Goal: Transaction & Acquisition: Obtain resource

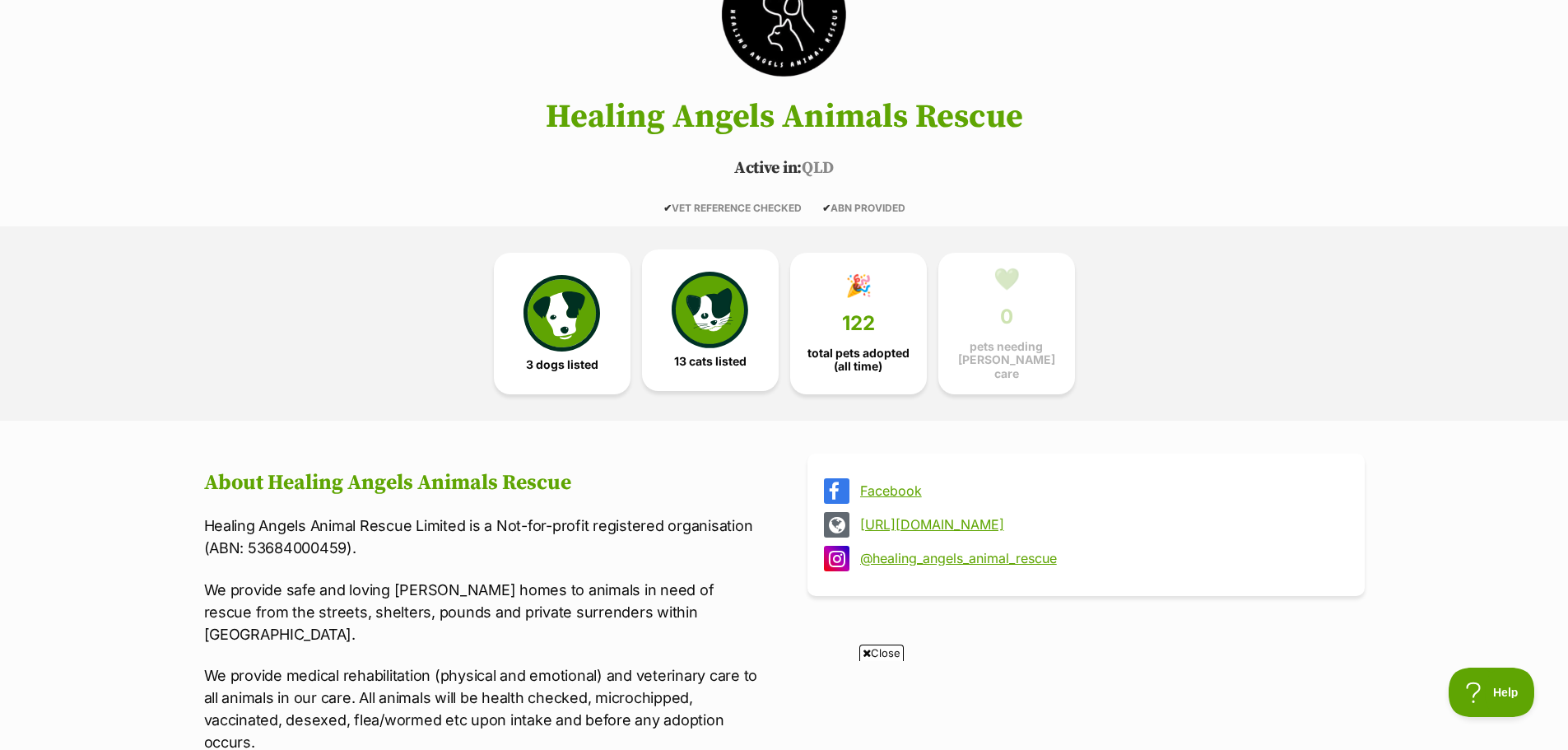
scroll to position [247, 0]
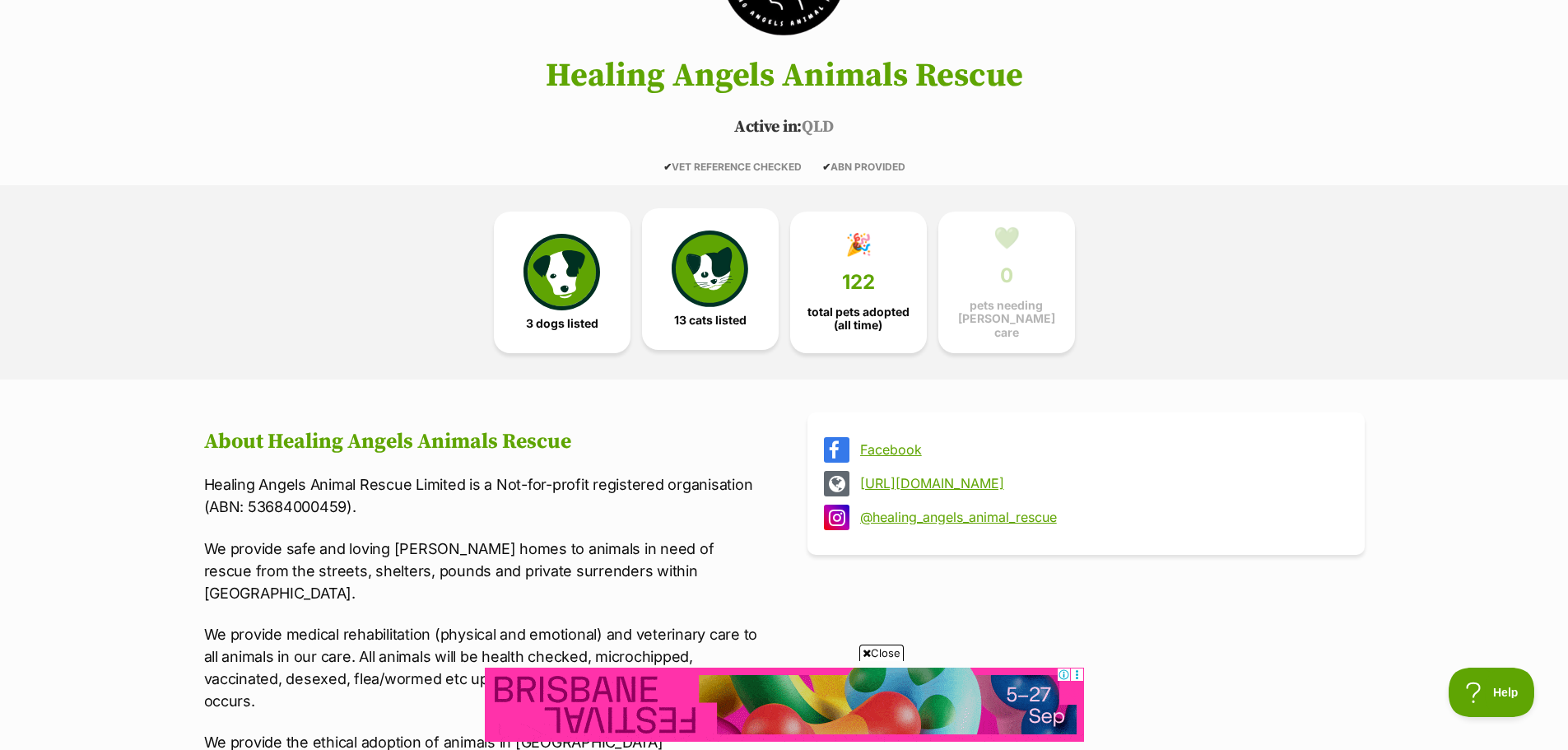
click at [719, 266] on img at bounding box center [709, 268] width 76 height 76
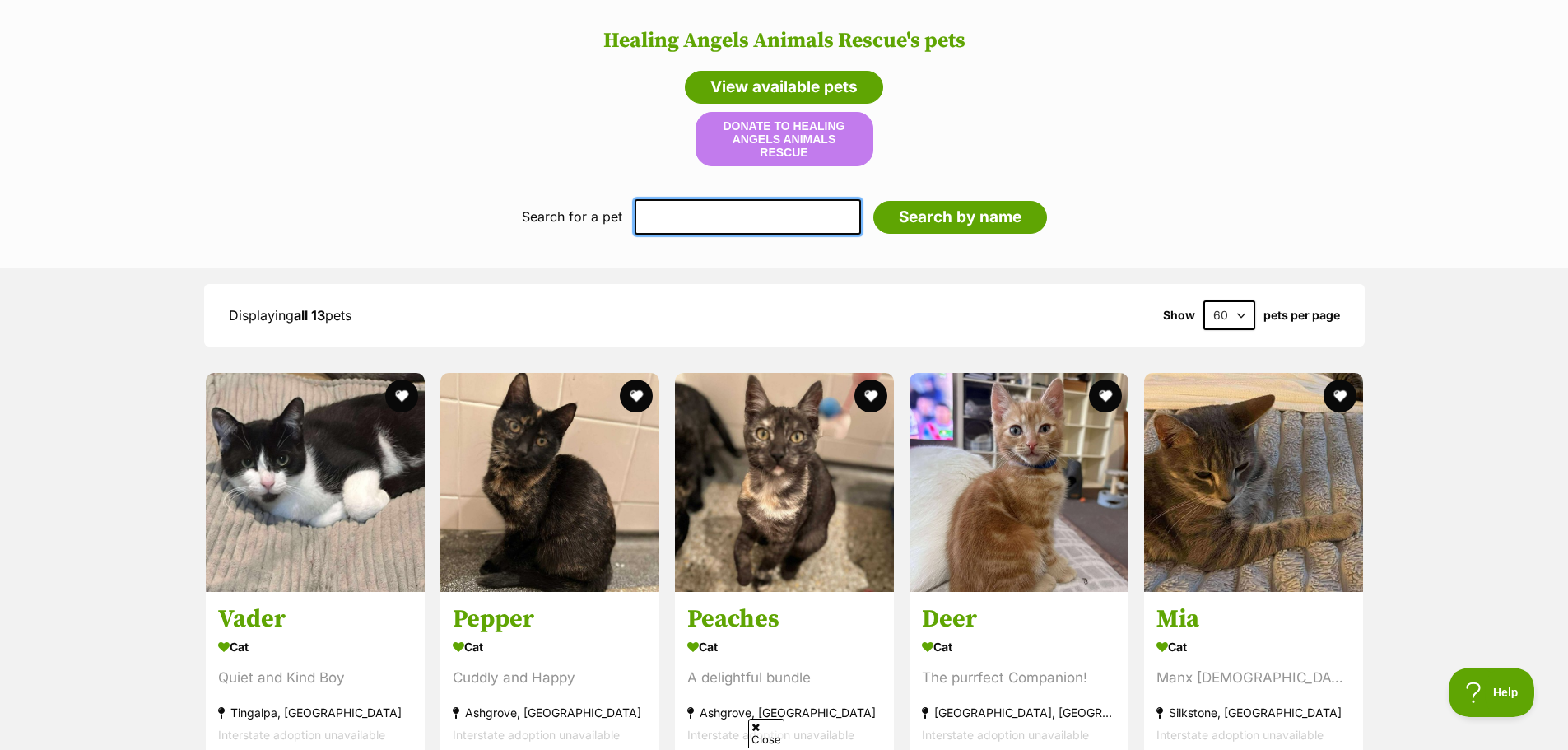
click at [716, 200] on input "text" at bounding box center [748, 217] width 227 height 35
type input "Waffles"
click at [873, 201] on input "Search by name" at bounding box center [959, 217] width 173 height 33
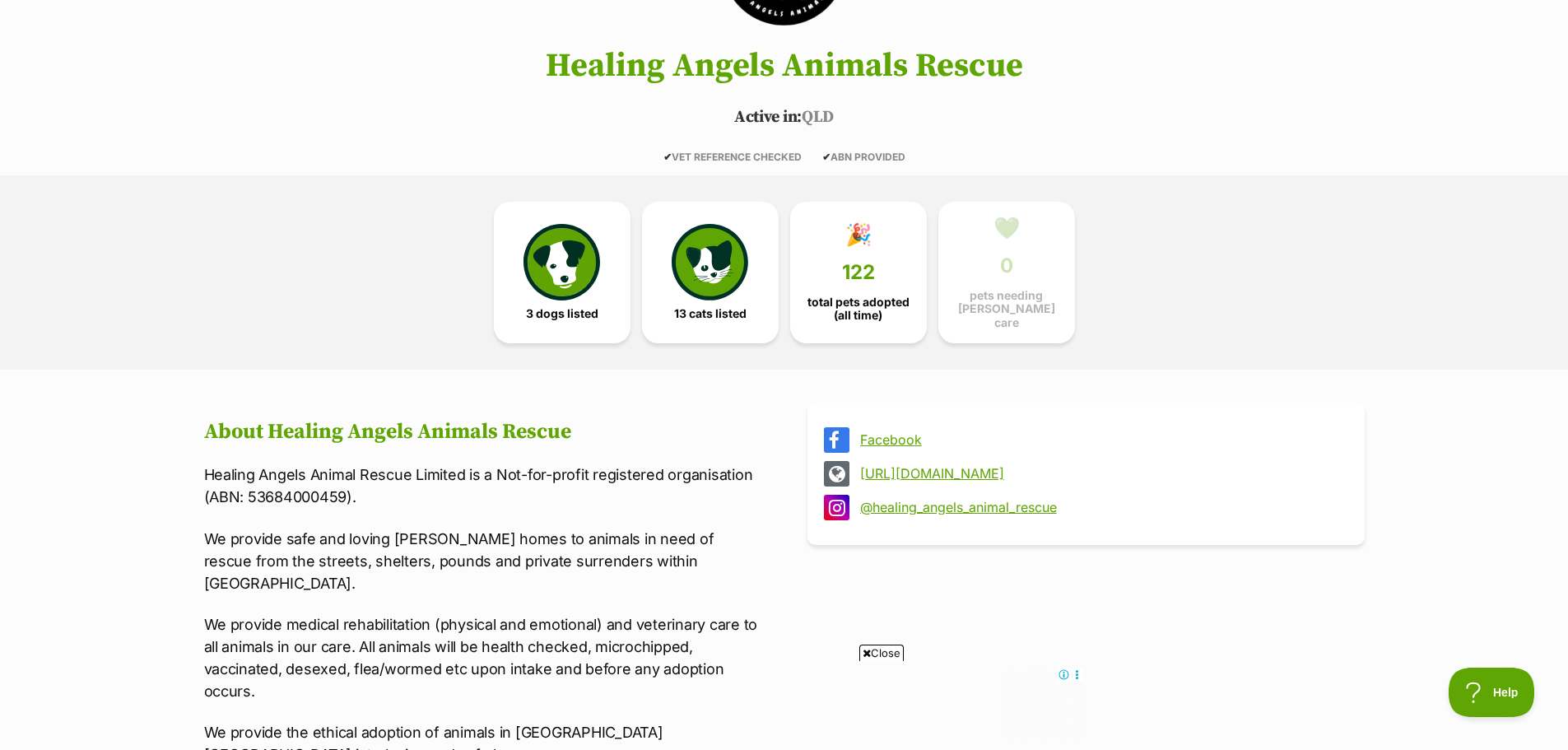
scroll to position [109, 0]
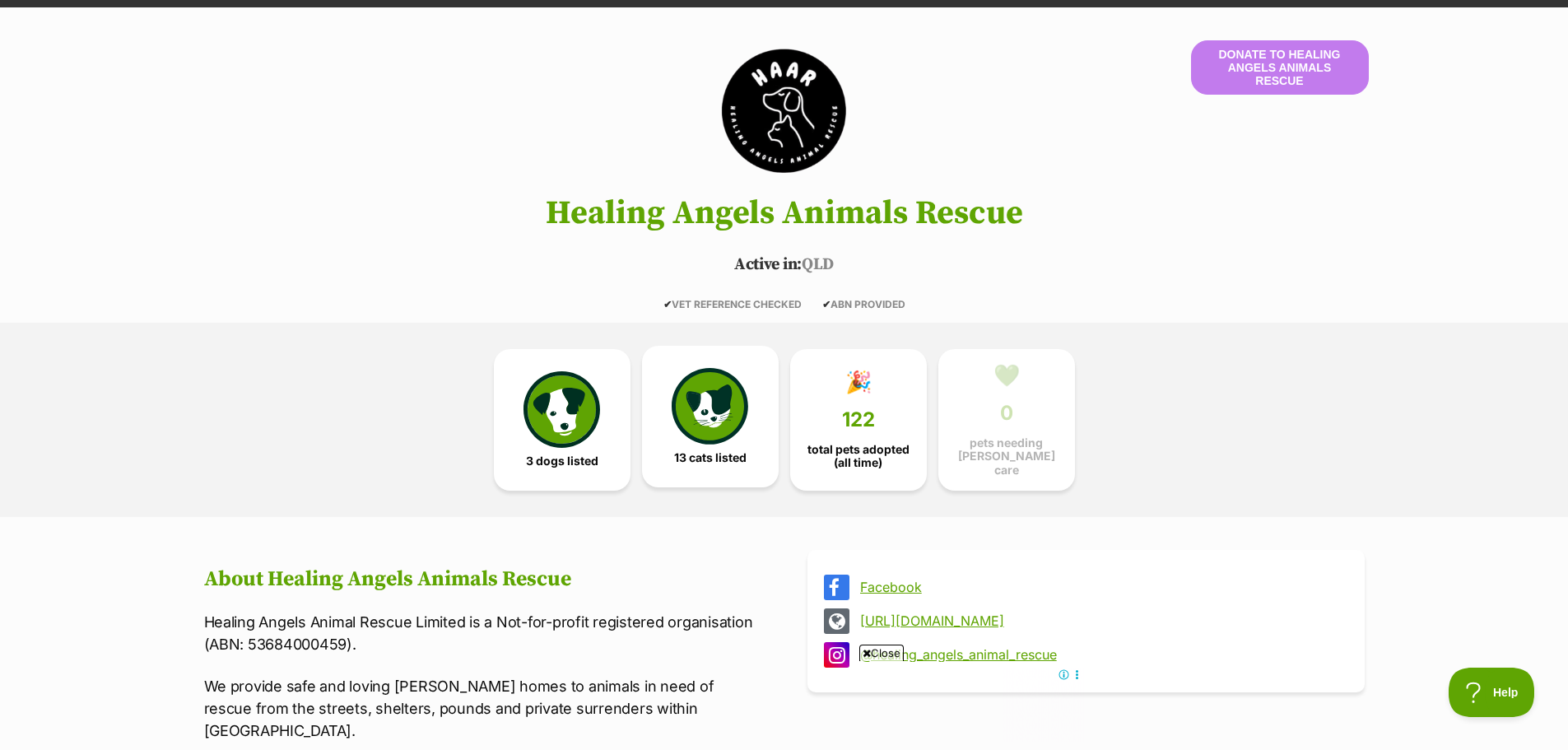
click at [703, 386] on img at bounding box center [709, 406] width 76 height 76
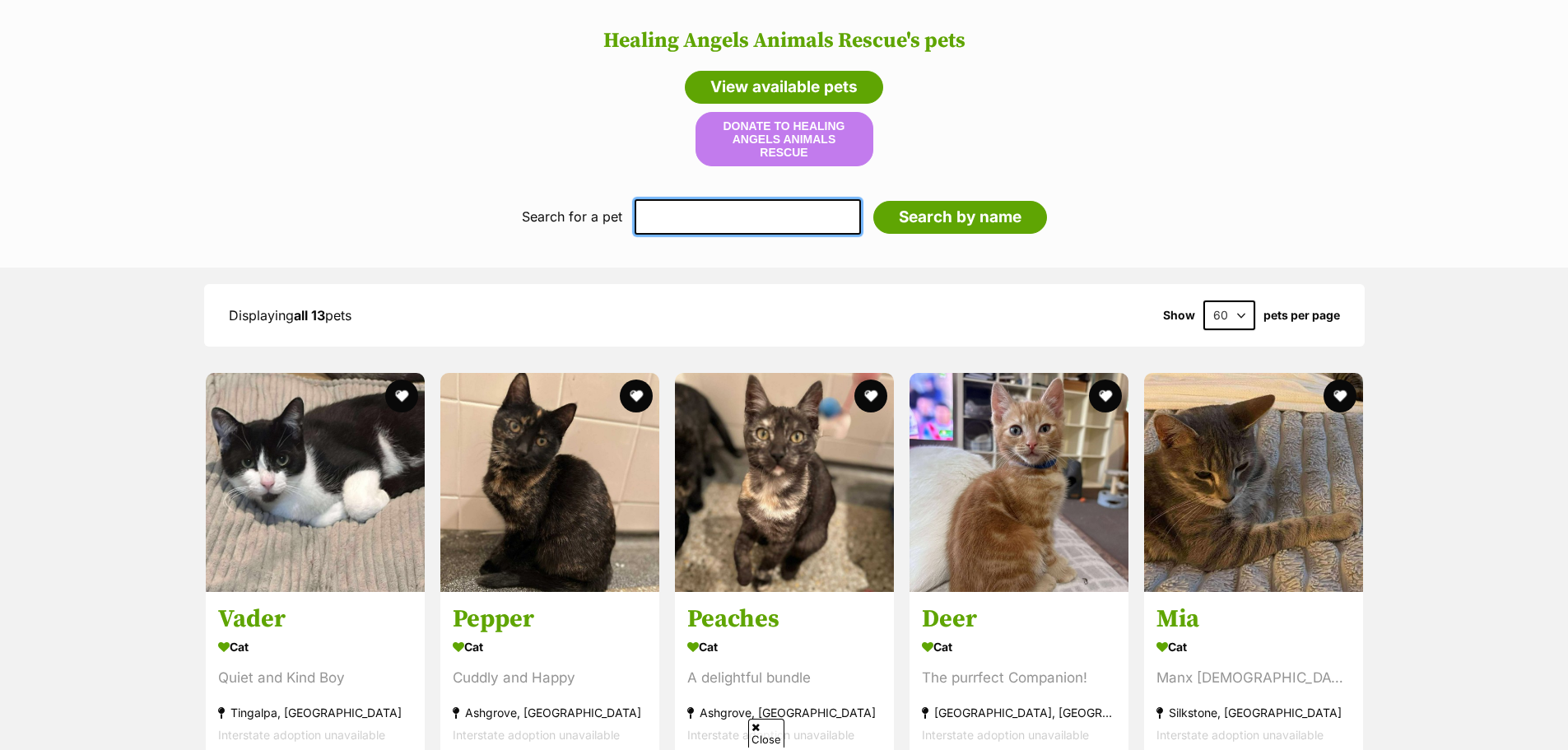
click at [743, 200] on input "text" at bounding box center [748, 217] width 227 height 35
type input "Waffles"
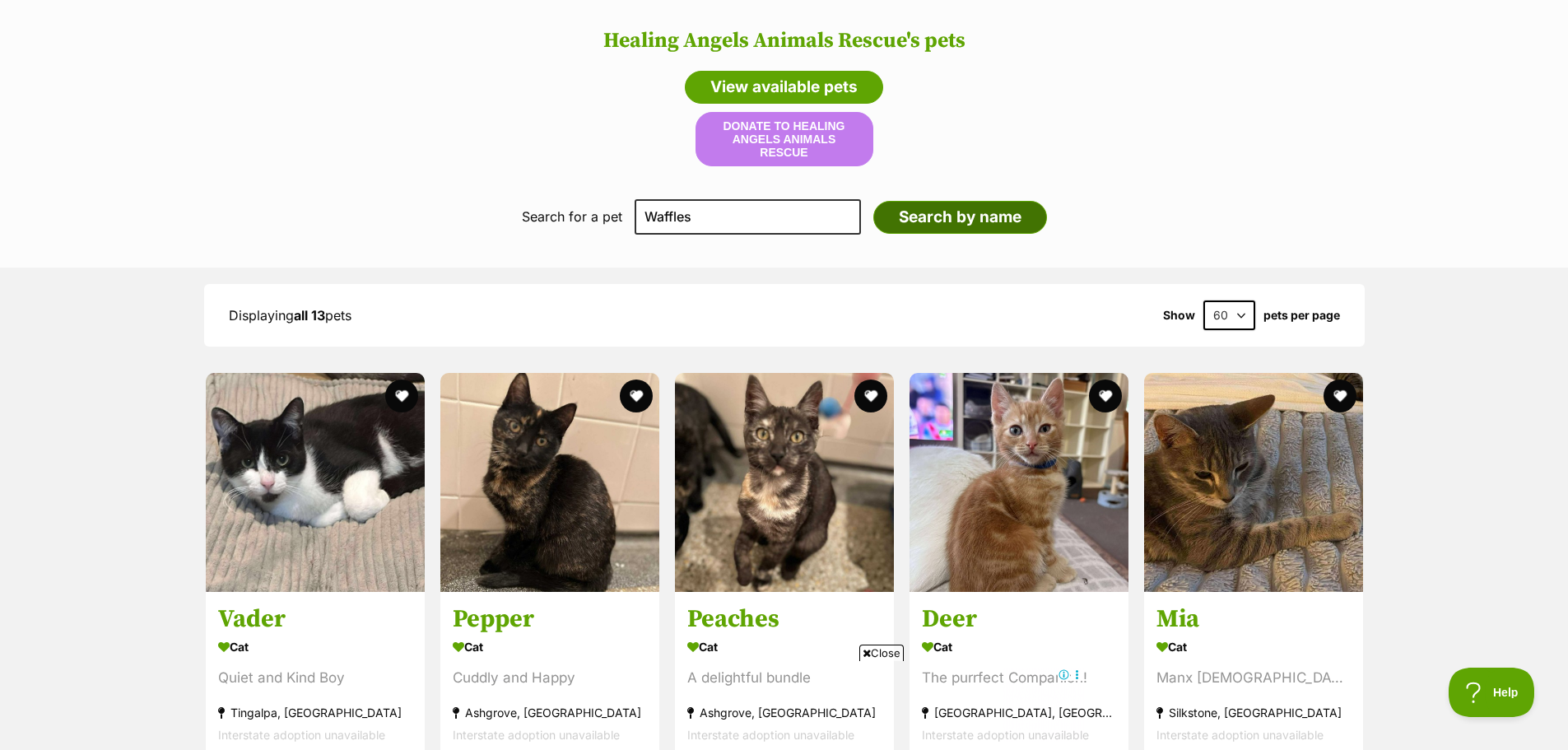
click at [934, 201] on input "Search by name" at bounding box center [959, 217] width 173 height 33
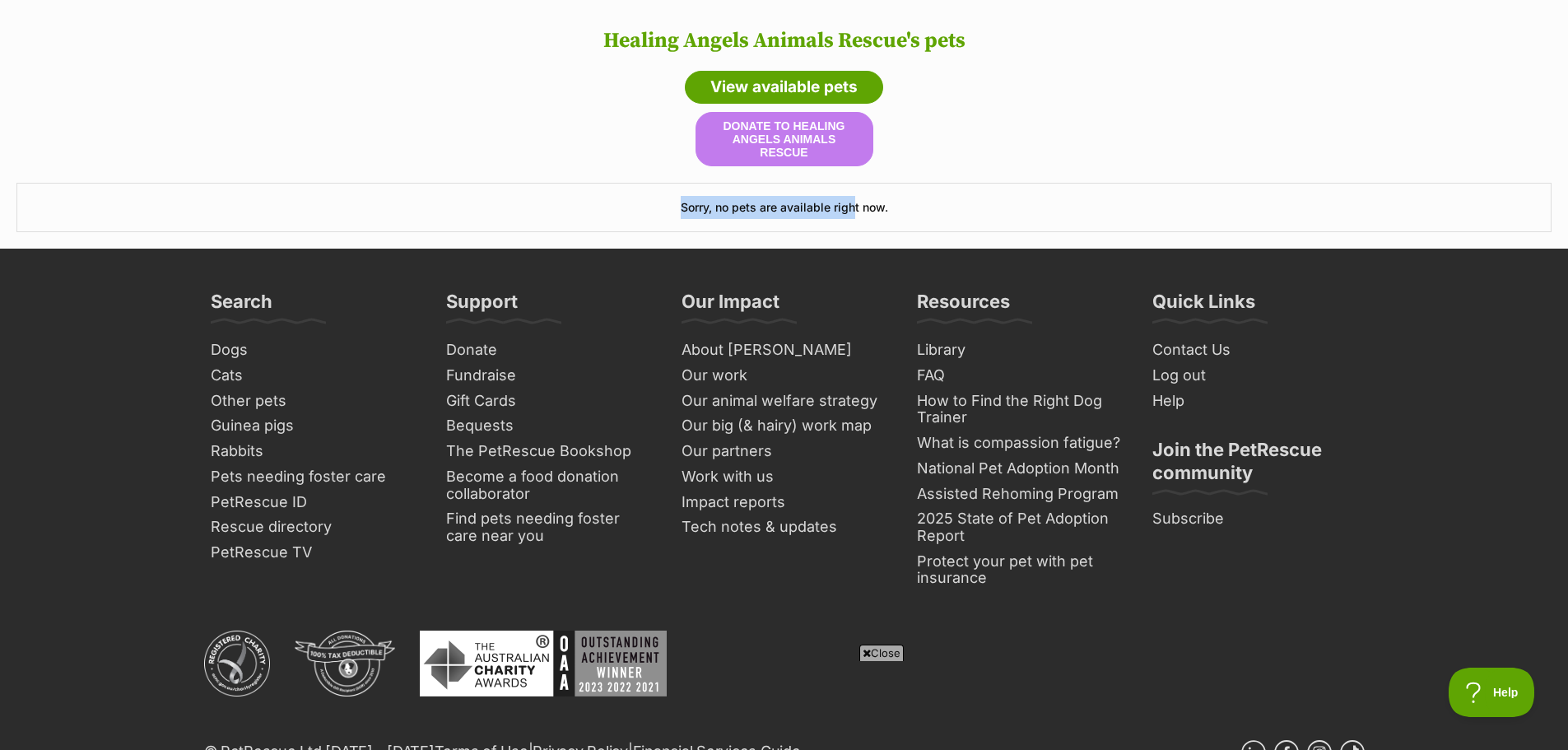
drag, startPoint x: 855, startPoint y: 181, endPoint x: 637, endPoint y: 199, distance: 218.7
click at [637, 199] on h3 "Sorry, no pets are available right now." at bounding box center [784, 207] width 1535 height 49
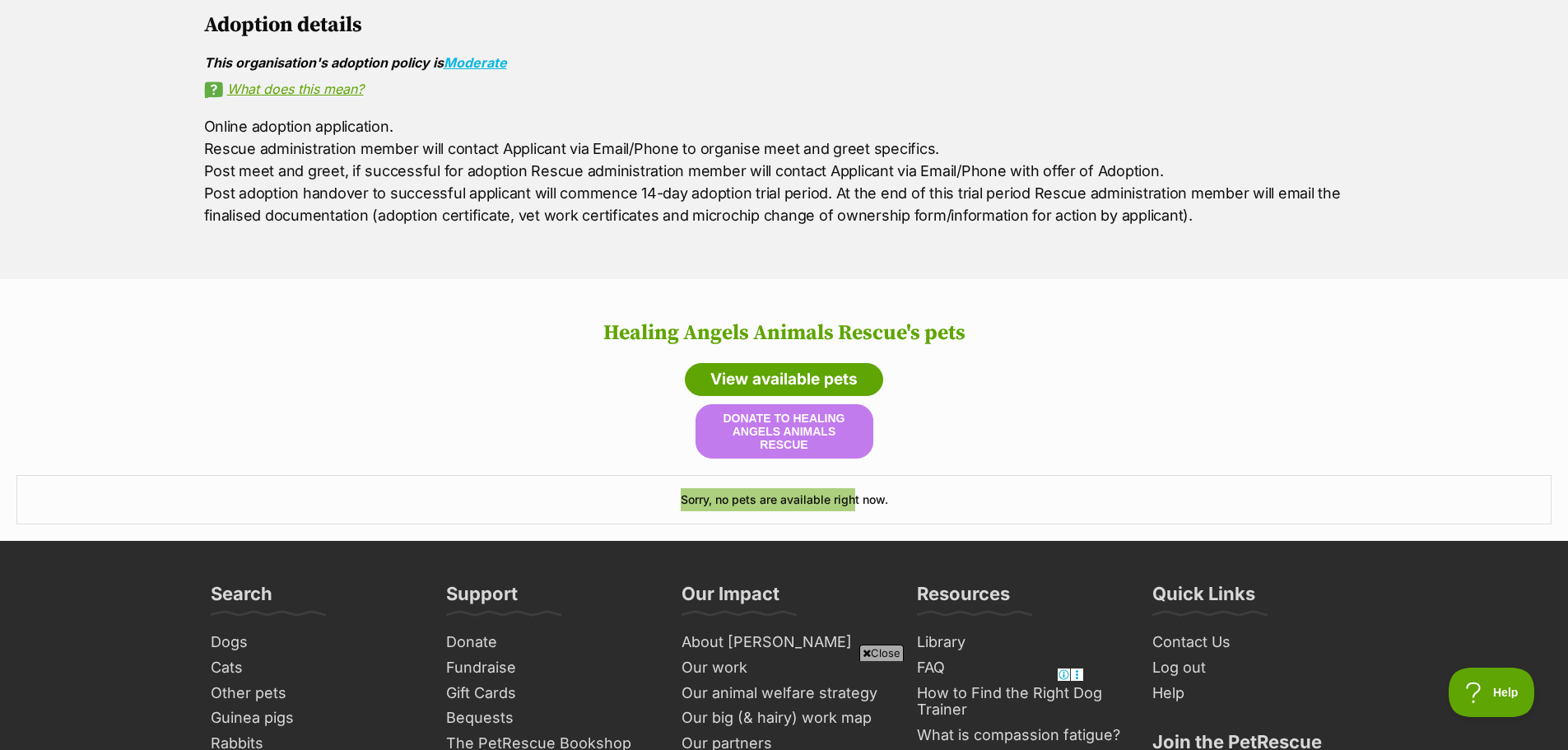
scroll to position [932, 0]
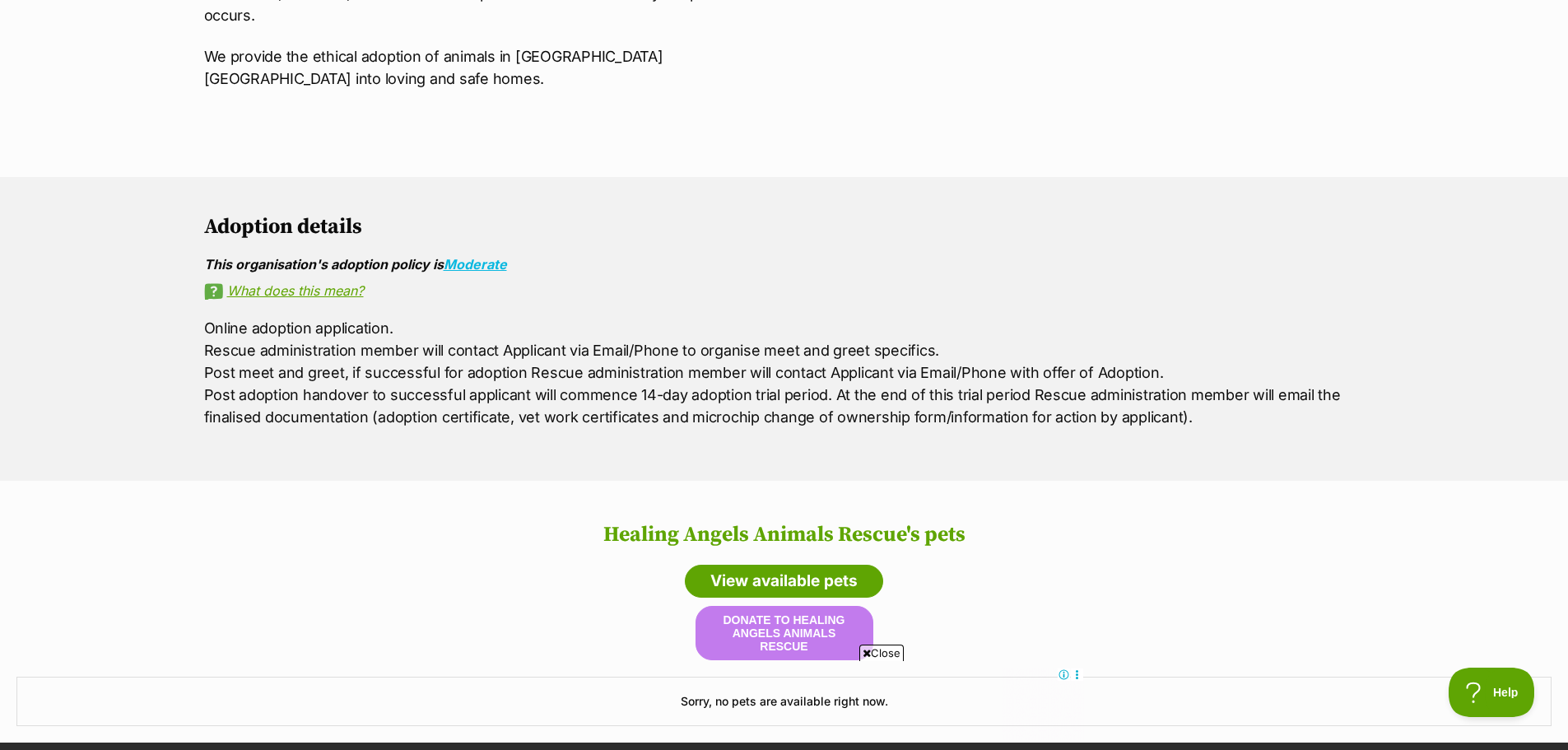
click at [588, 317] on p "Online adoption application. Rescue administration member will contact Applican…" at bounding box center [785, 372] width 1161 height 111
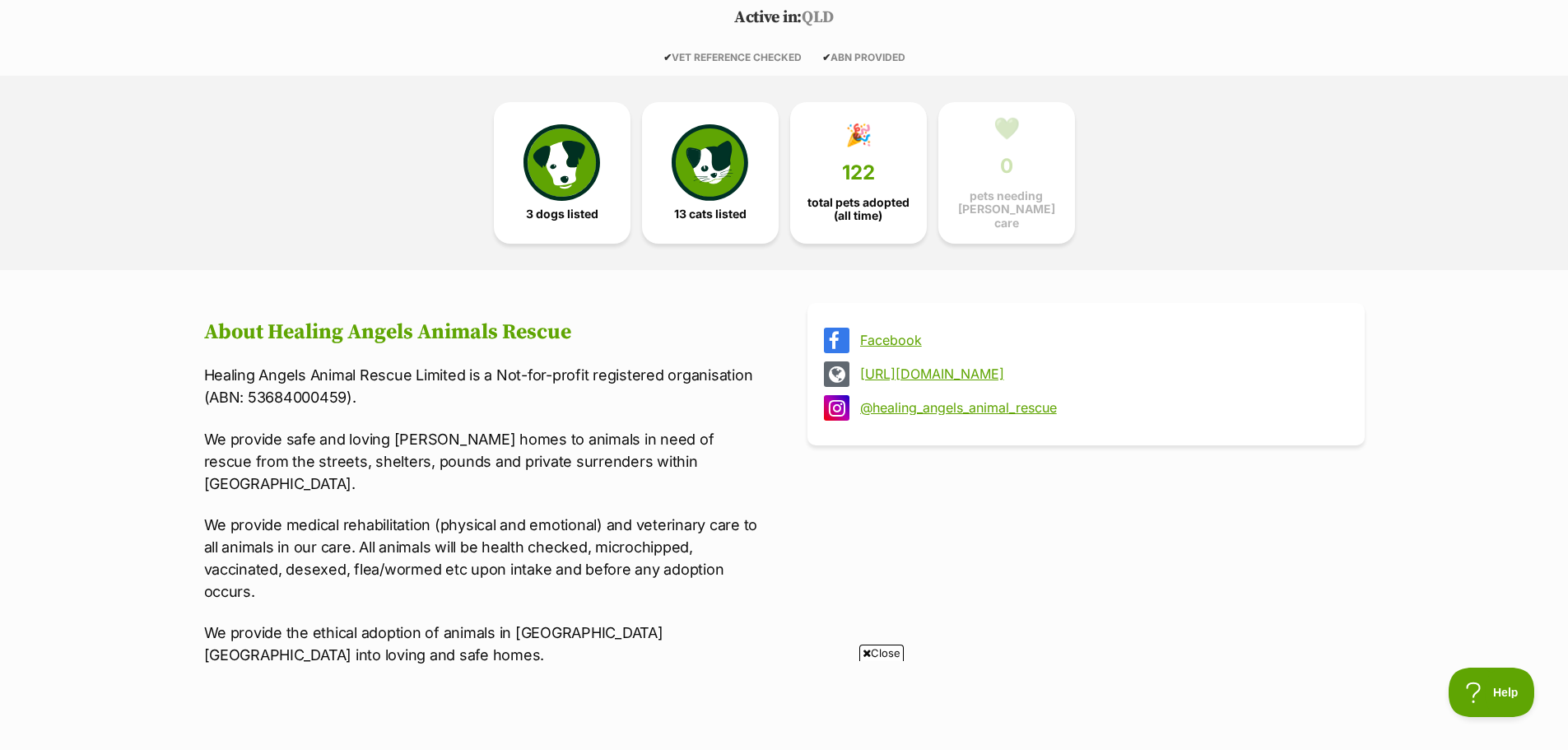
scroll to position [0, 0]
click at [692, 186] on img at bounding box center [709, 159] width 76 height 76
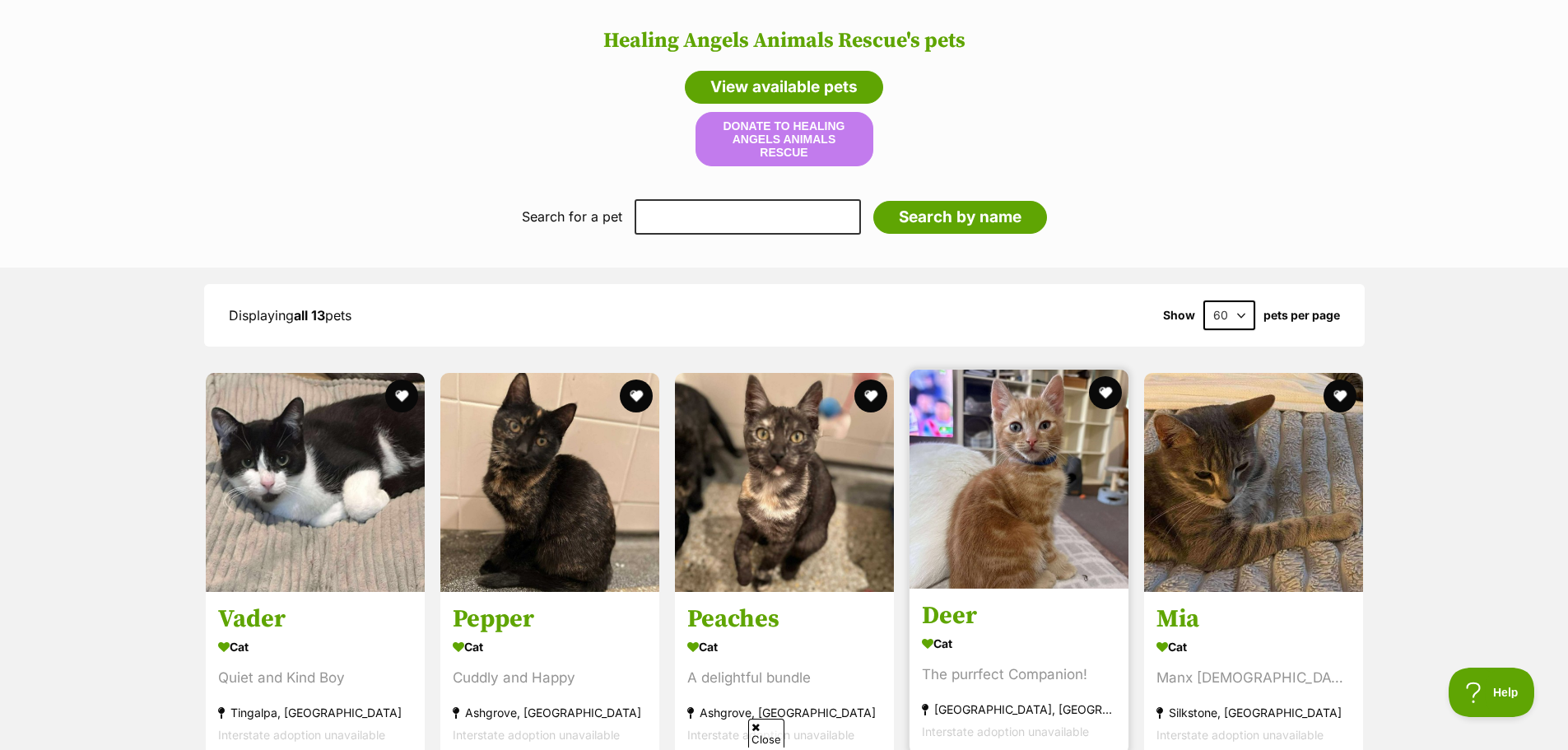
click at [1020, 453] on img at bounding box center [1019, 479] width 219 height 219
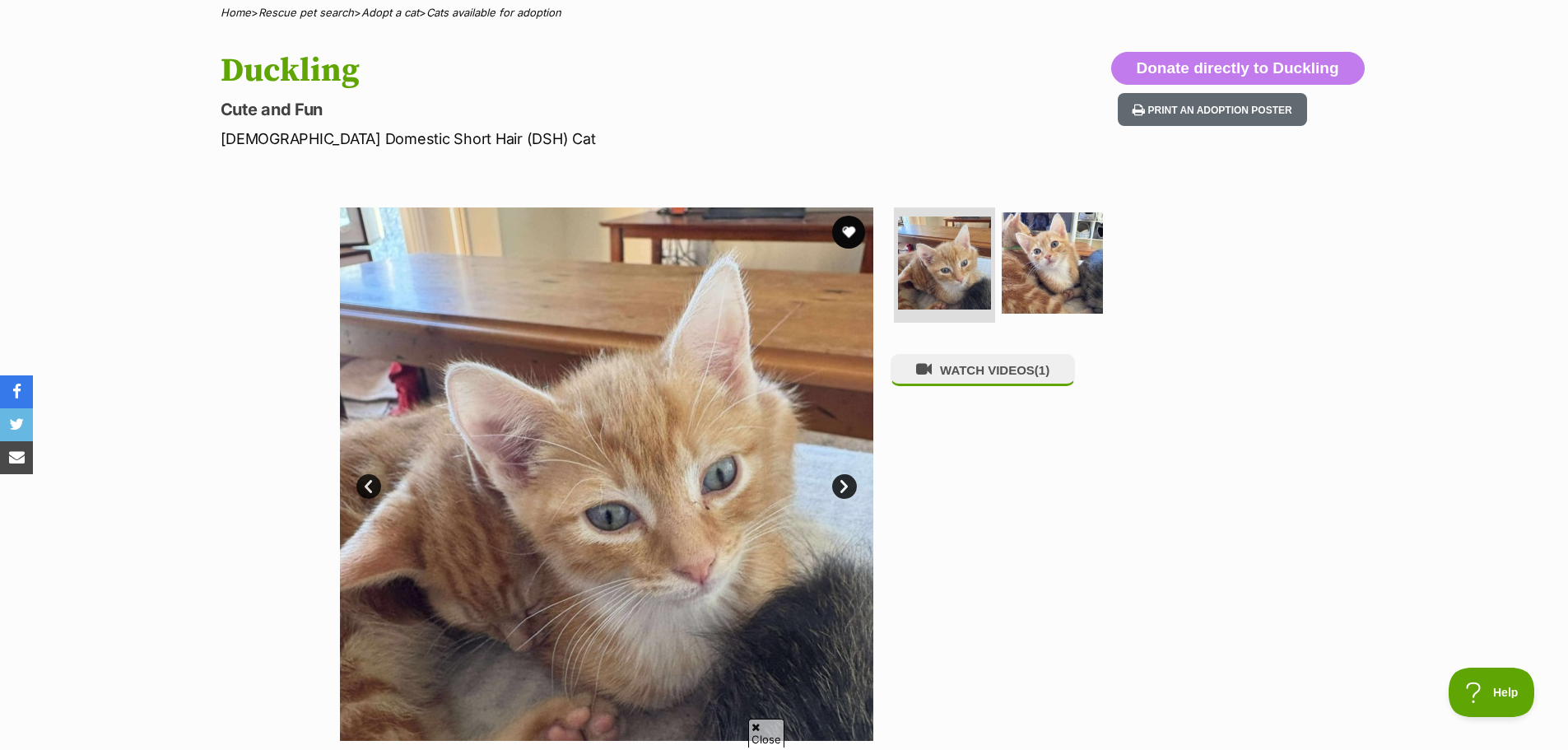
scroll to position [165, 0]
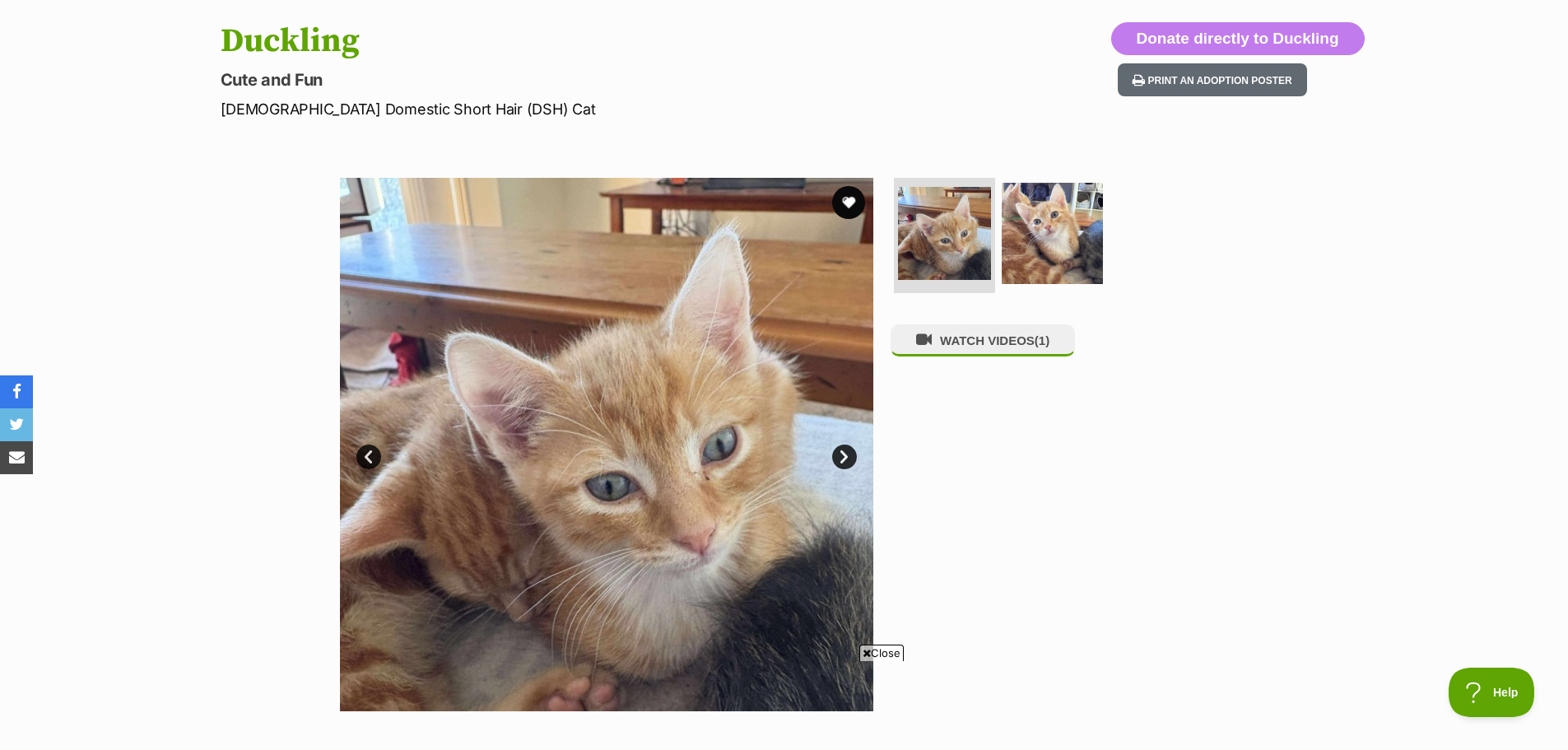
click at [833, 459] on link "Next" at bounding box center [844, 456] width 24 height 24
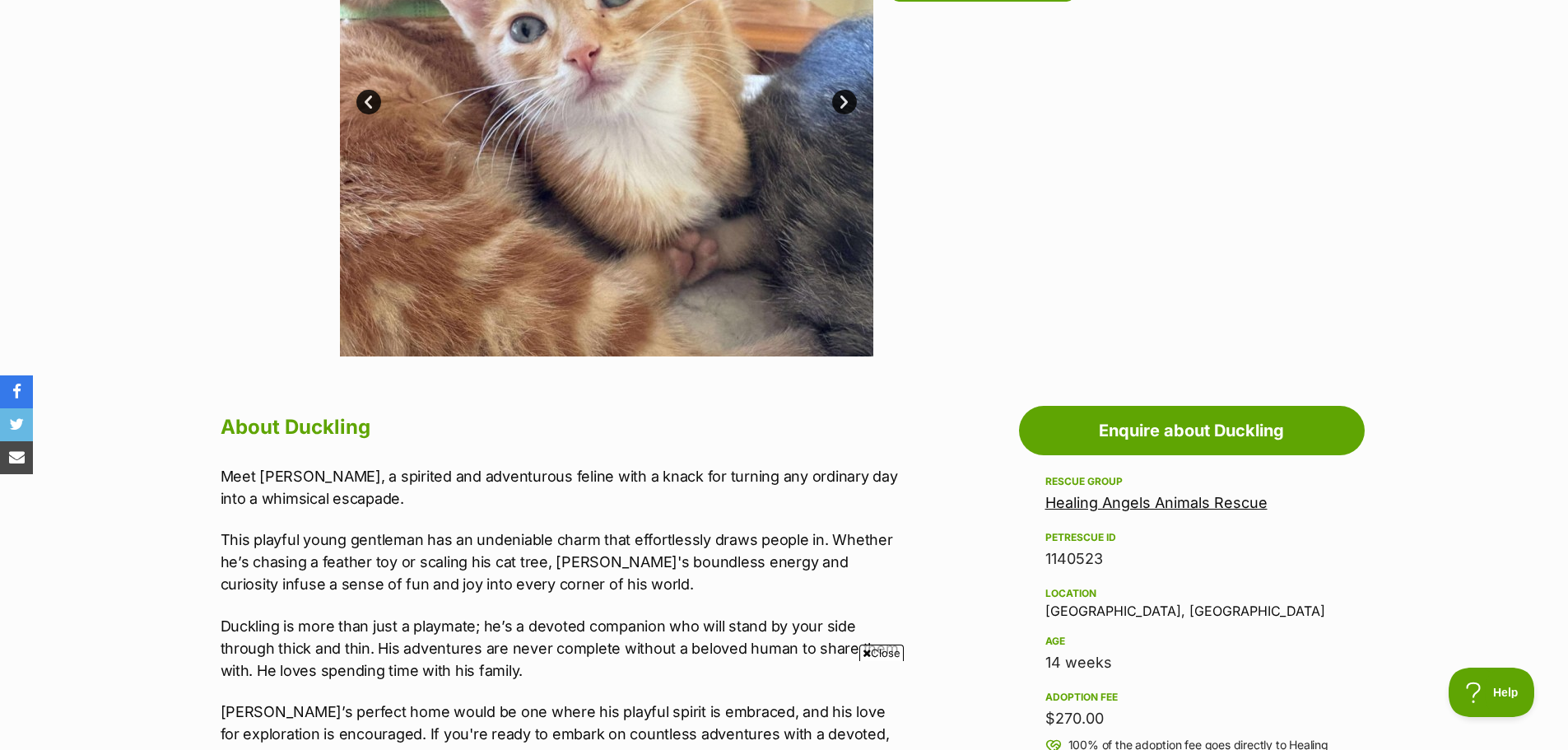
scroll to position [494, 0]
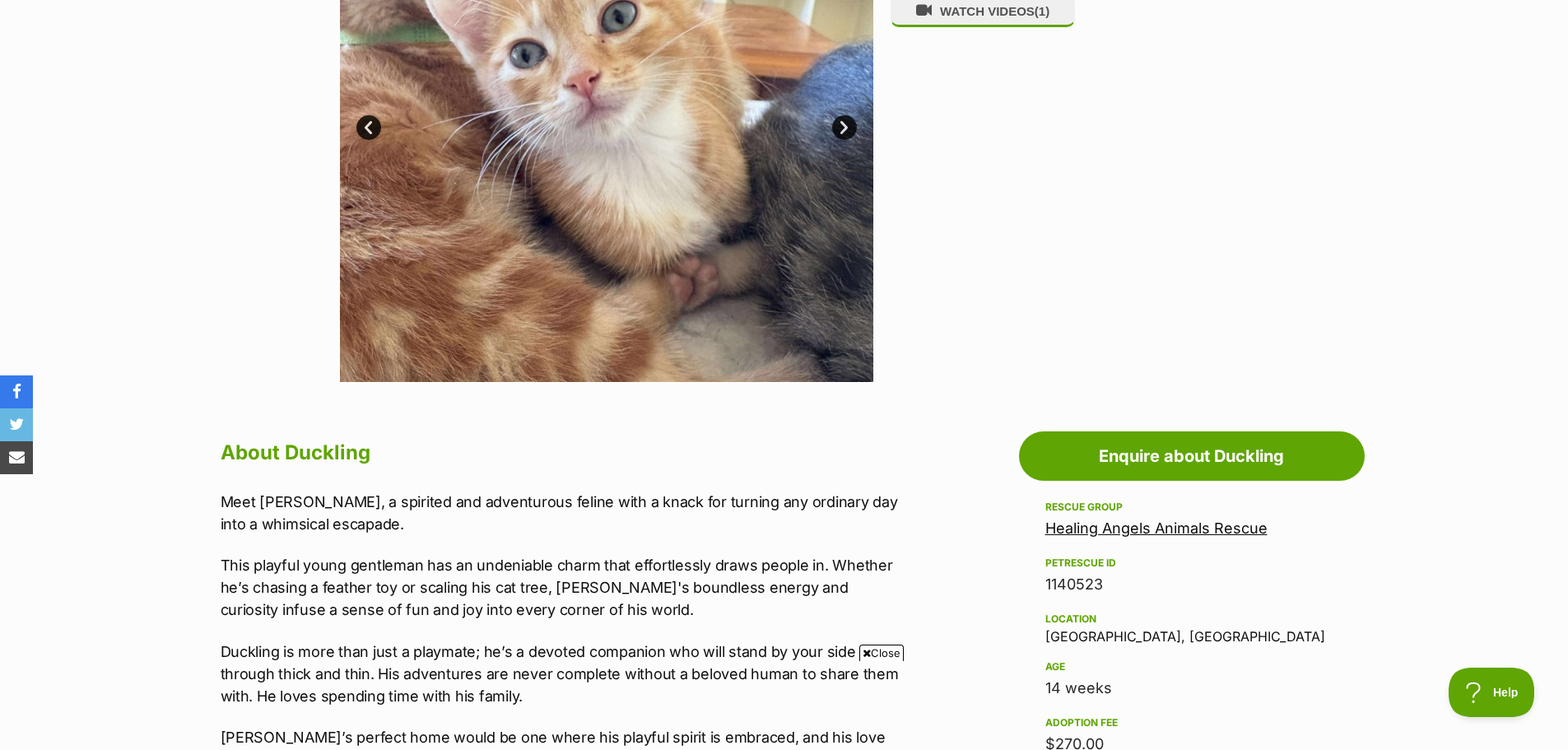
click at [1119, 525] on link "Healing Angels Animals Rescue" at bounding box center [1156, 528] width 222 height 17
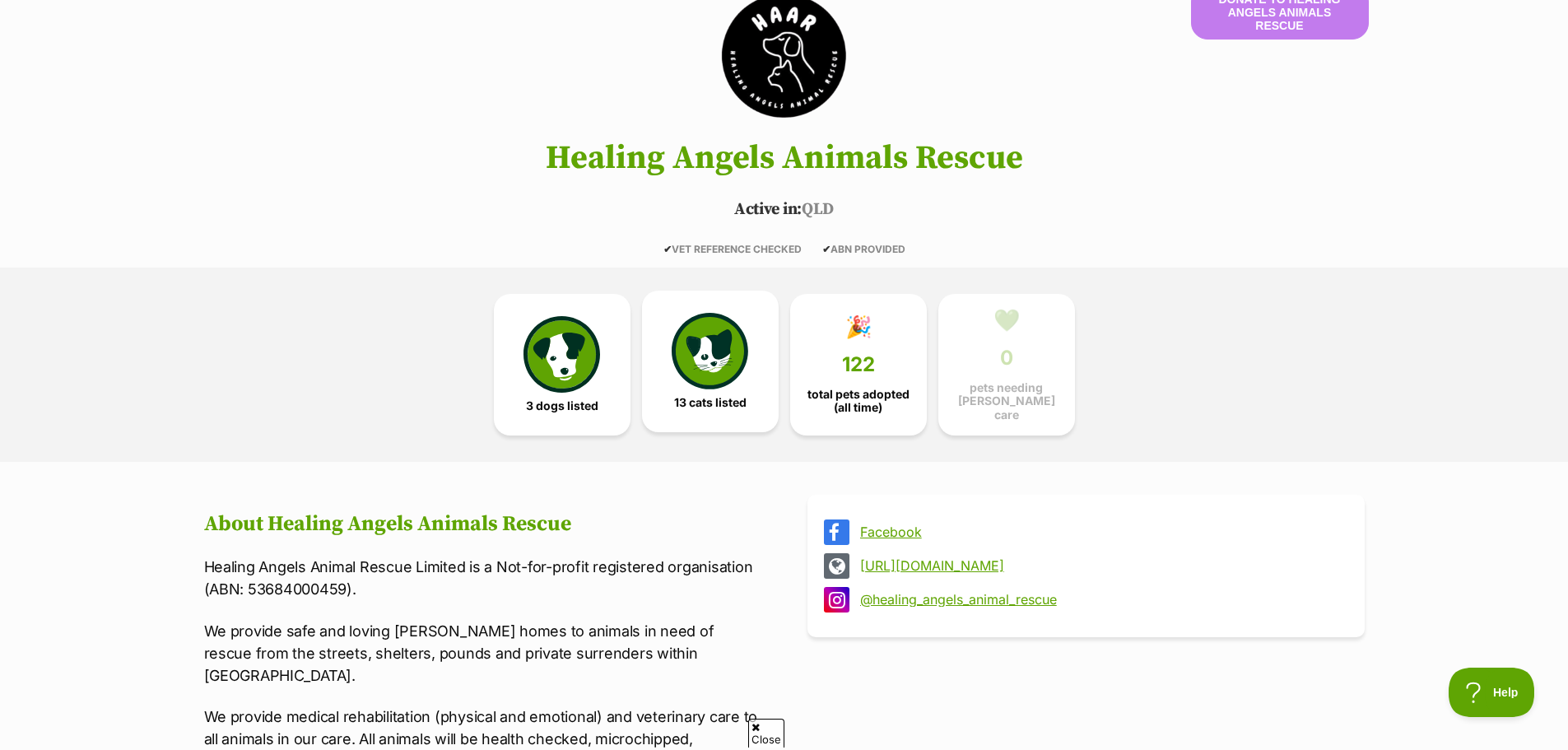
click at [706, 360] on img at bounding box center [709, 351] width 76 height 76
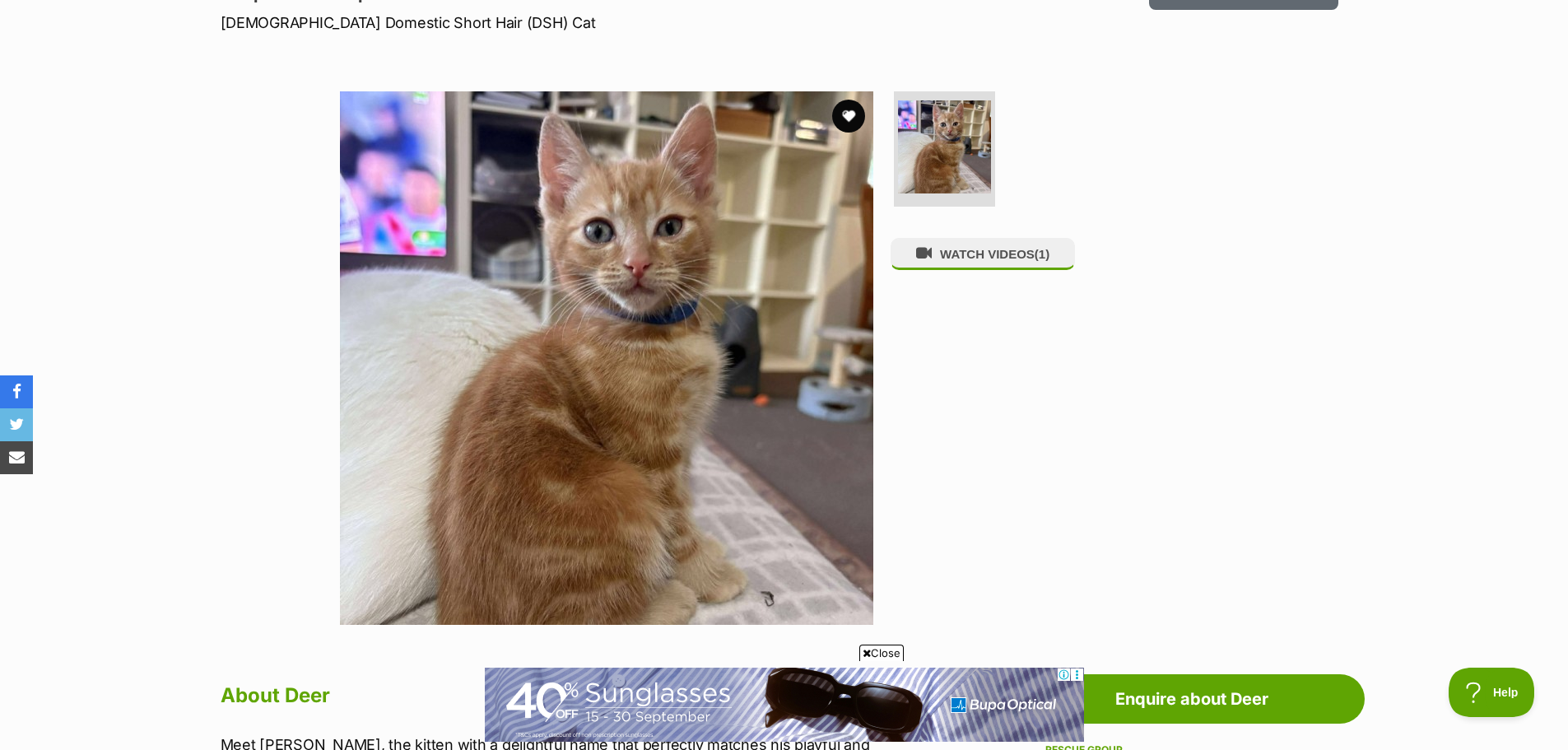
scroll to position [247, 0]
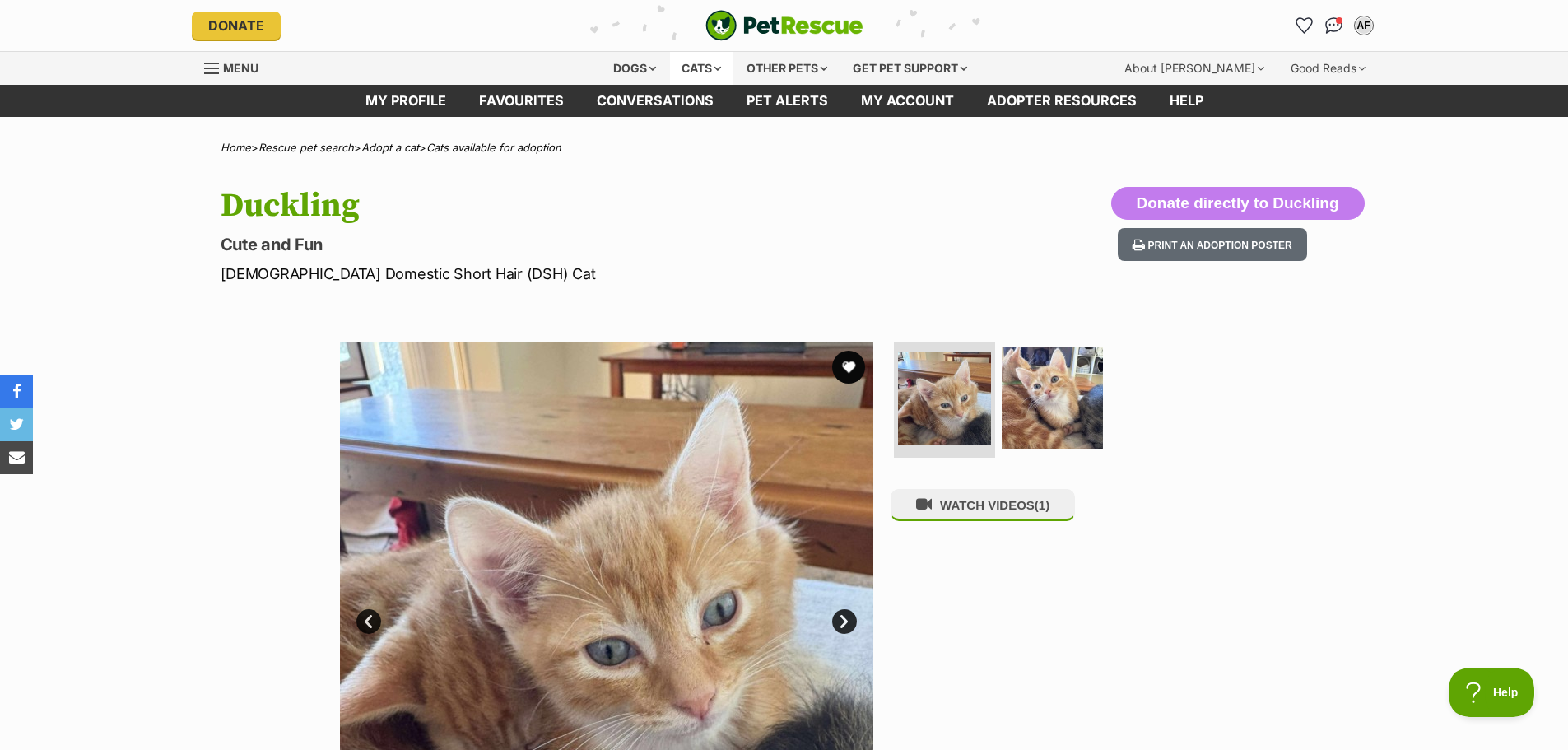
click at [700, 72] on div "Cats" at bounding box center [701, 69] width 63 height 33
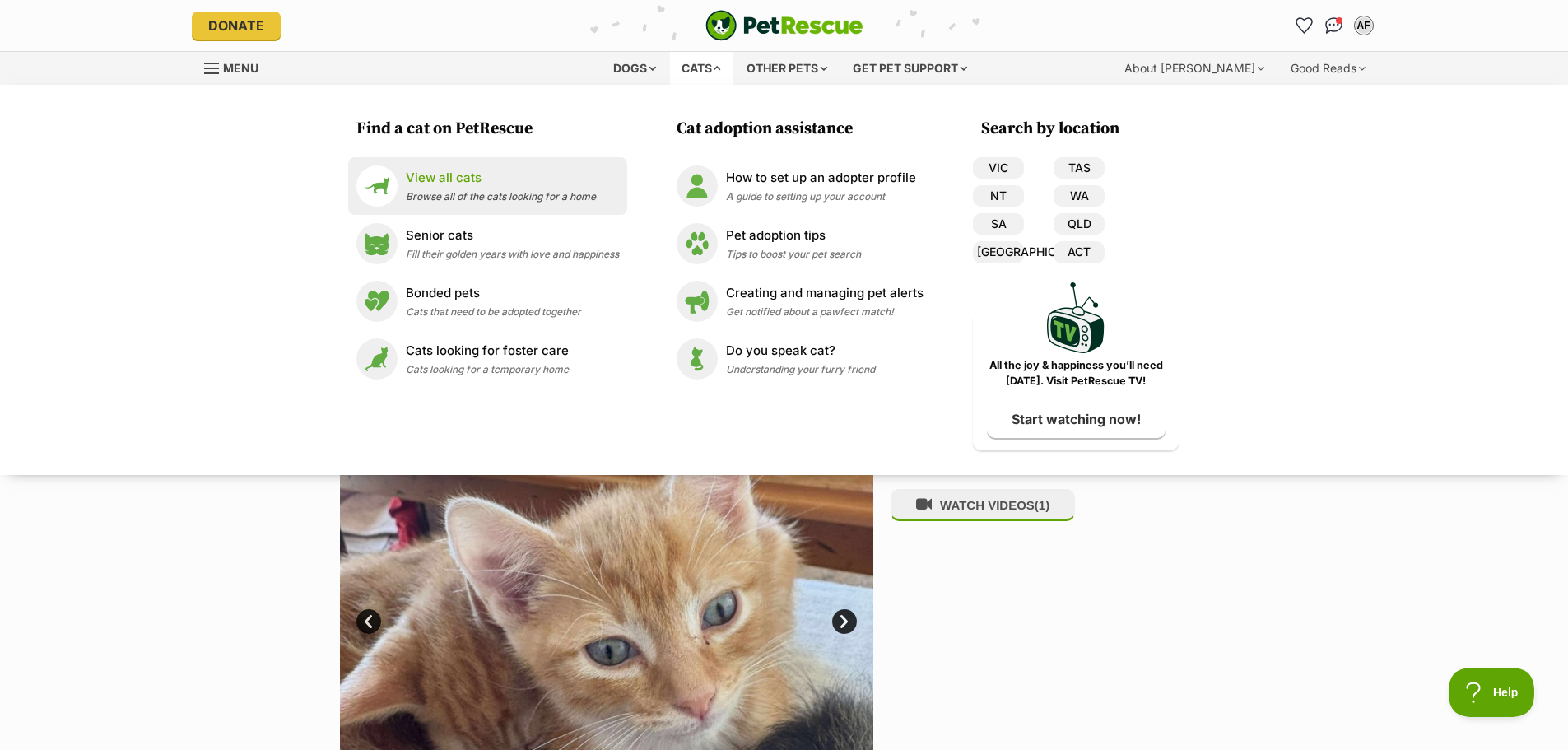
click at [493, 186] on p "View all cats" at bounding box center [501, 178] width 190 height 19
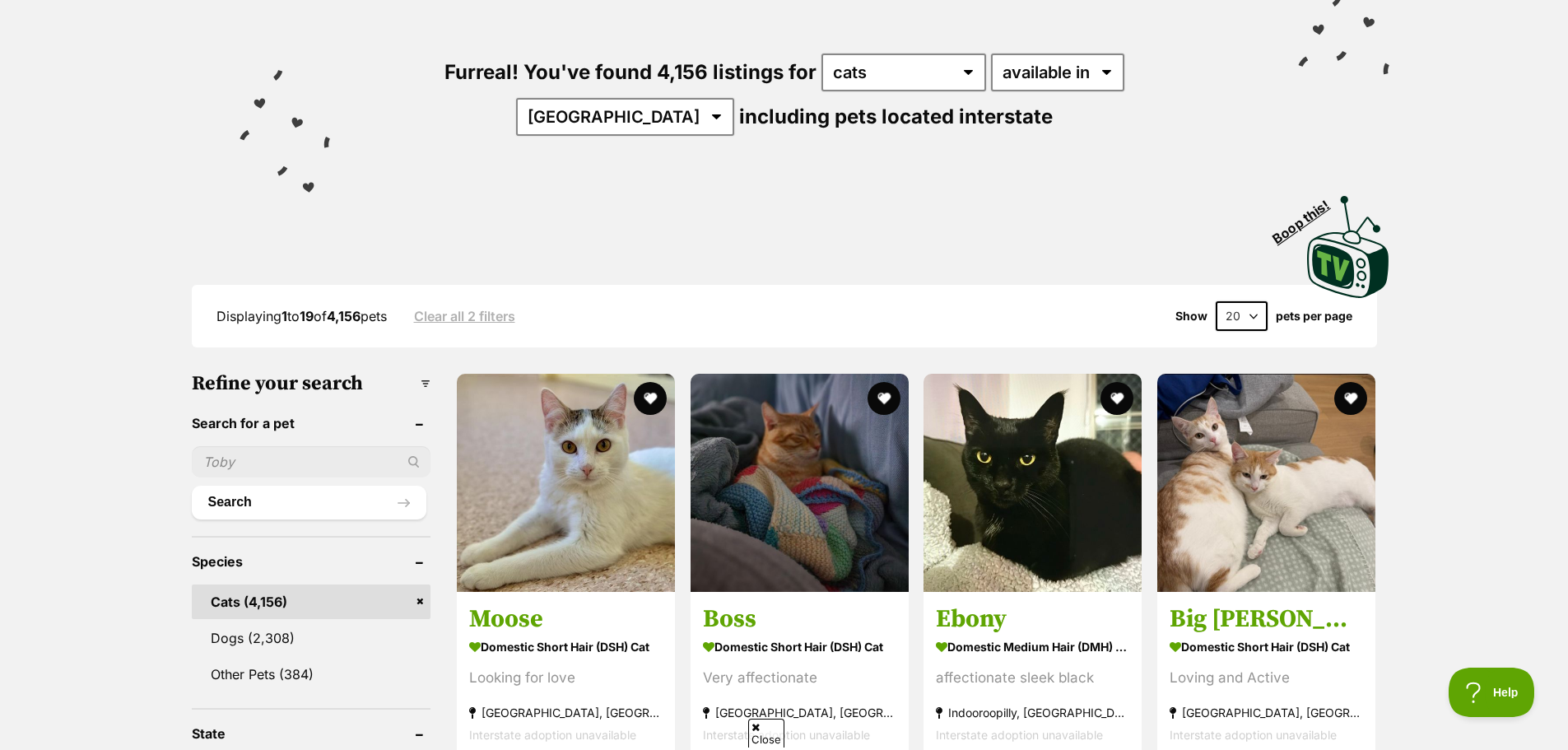
click at [259, 450] on input "text" at bounding box center [311, 461] width 239 height 31
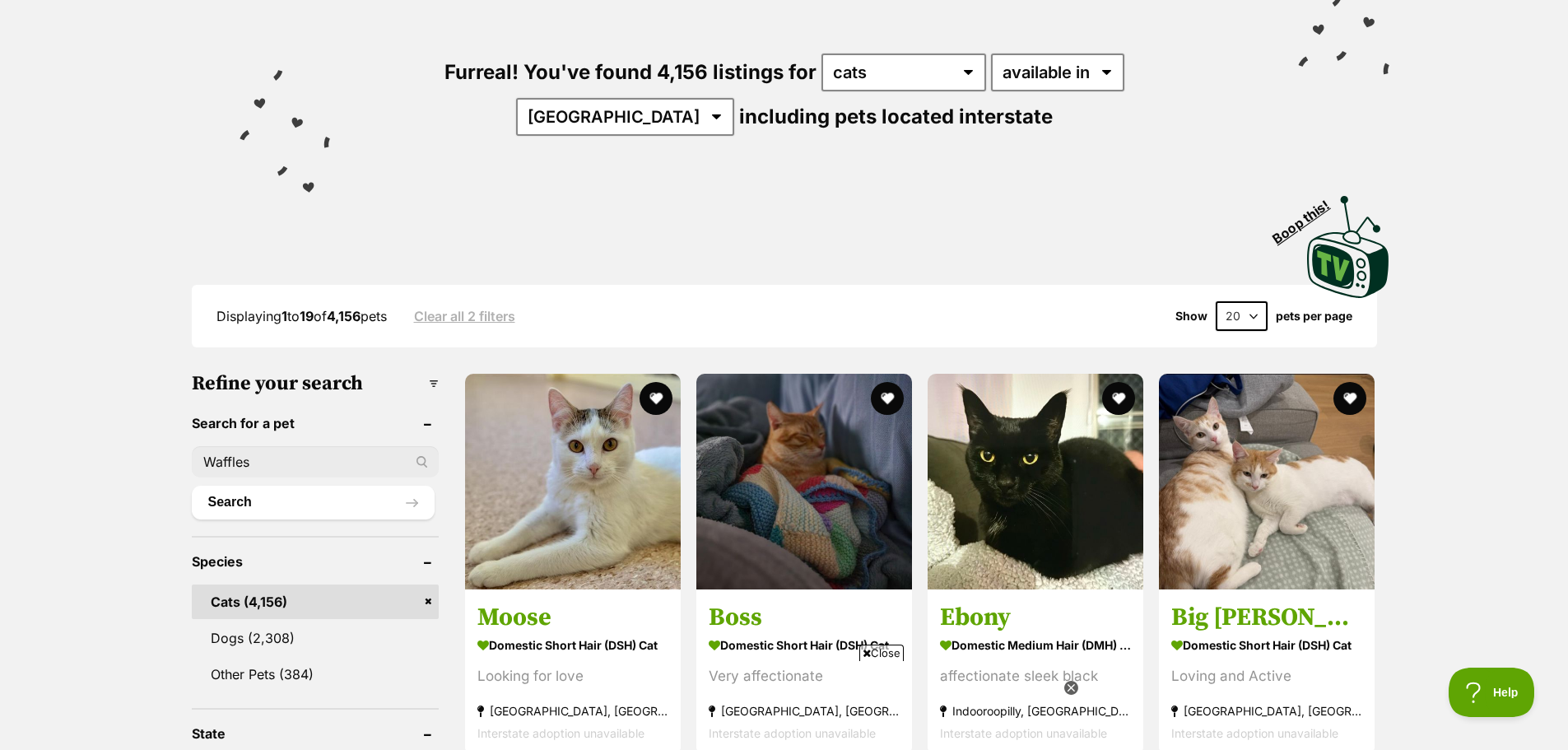
type input "Waffles"
click at [192, 485] on button "Search" at bounding box center [313, 502] width 243 height 33
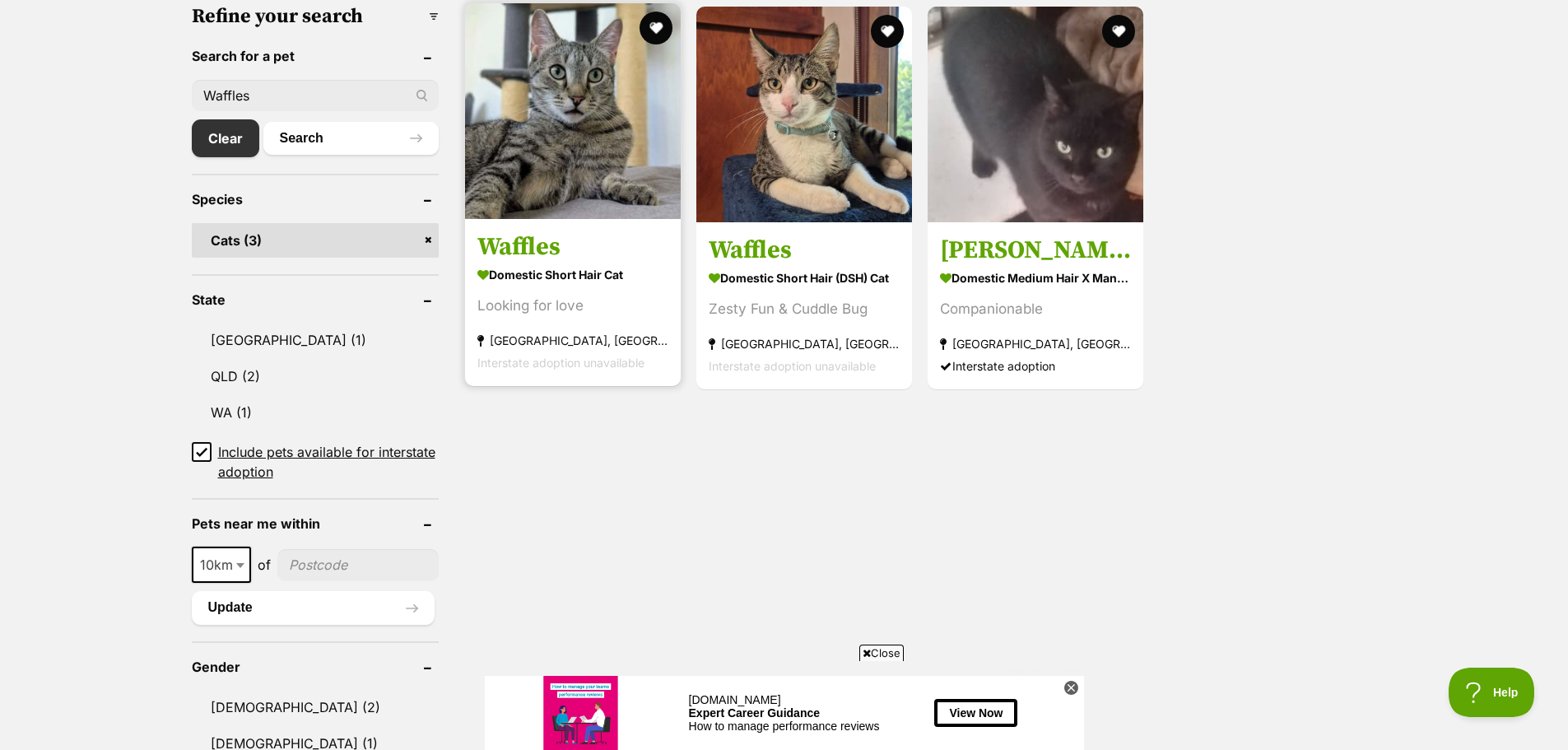
scroll to position [412, 0]
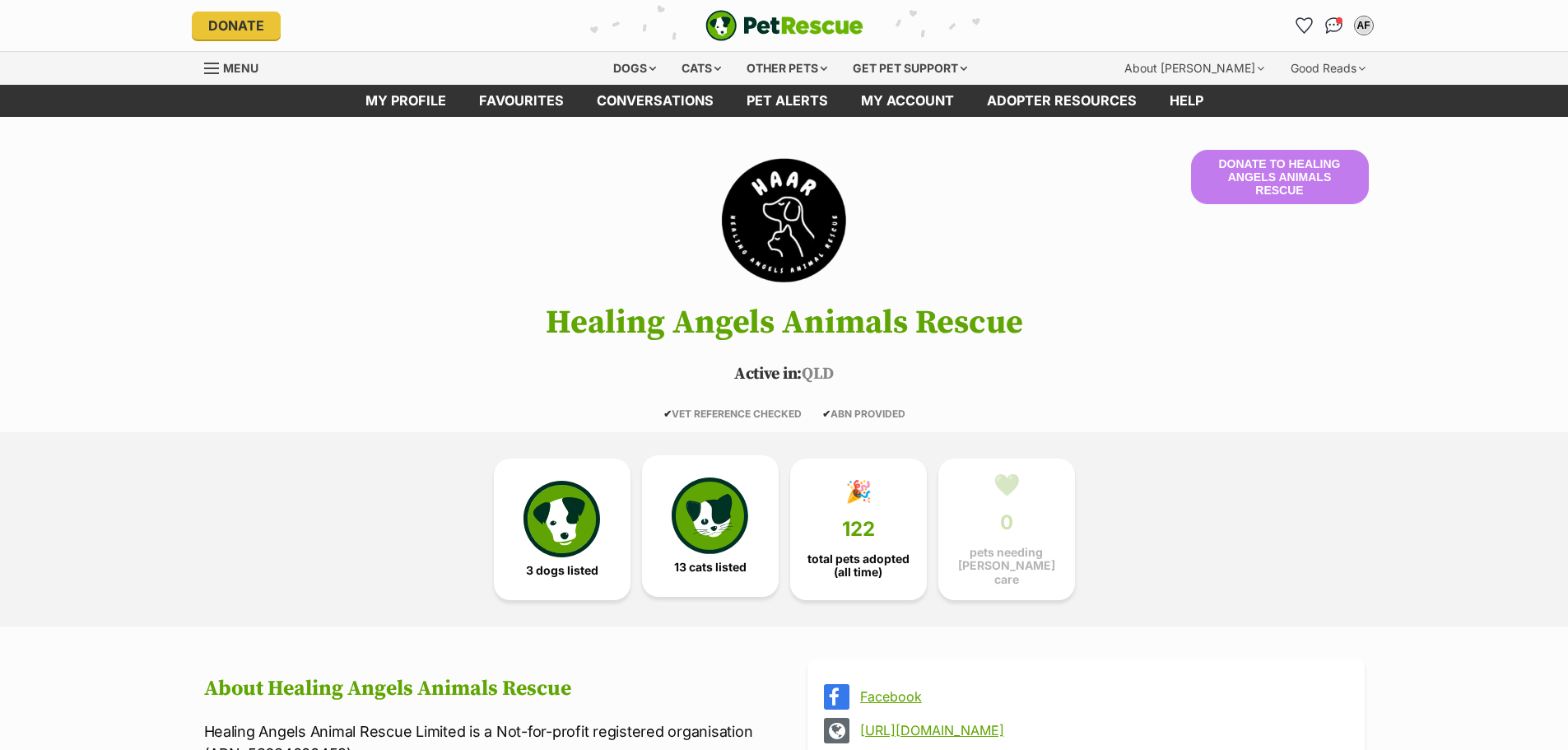
click at [717, 528] on img at bounding box center [709, 516] width 76 height 76
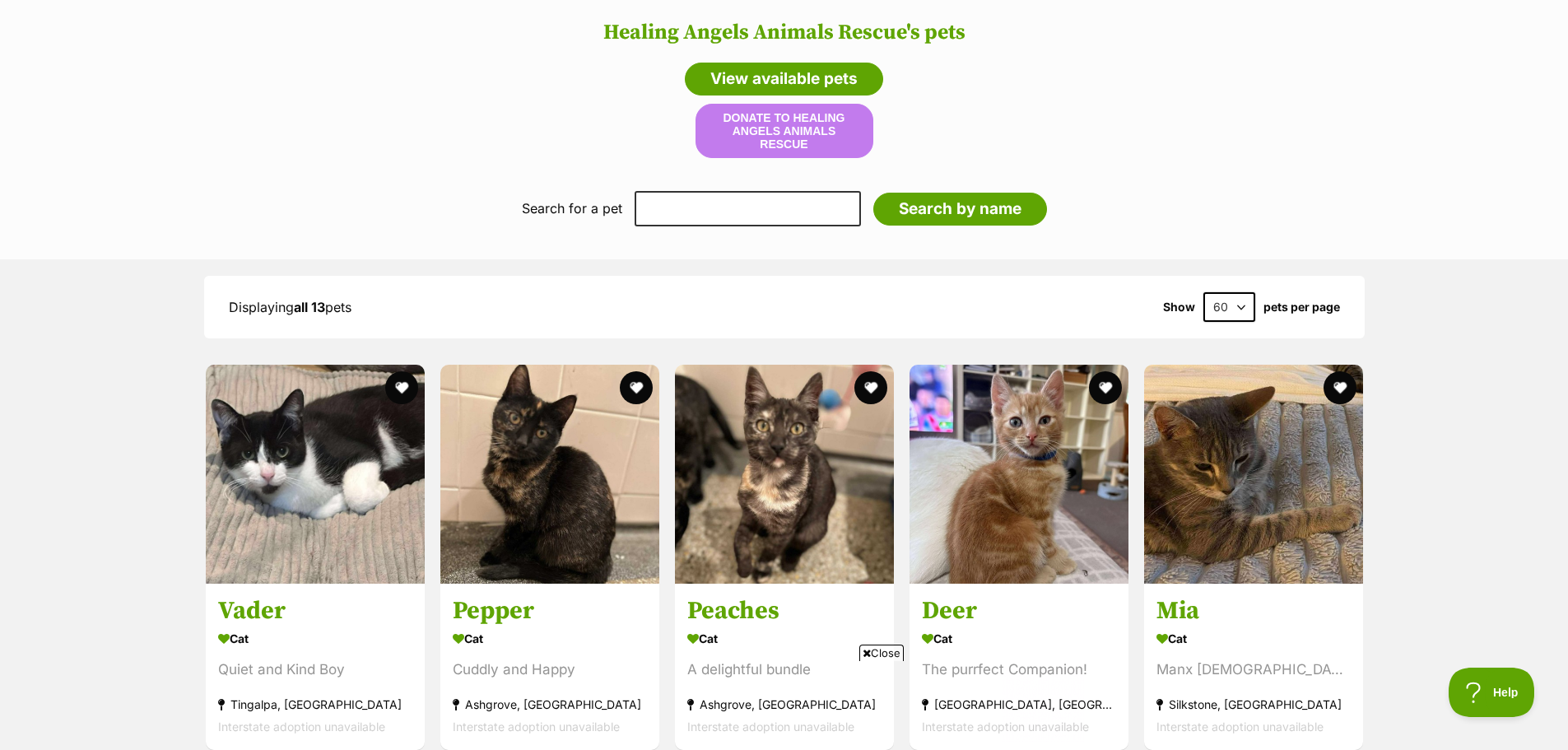
scroll to position [1426, 0]
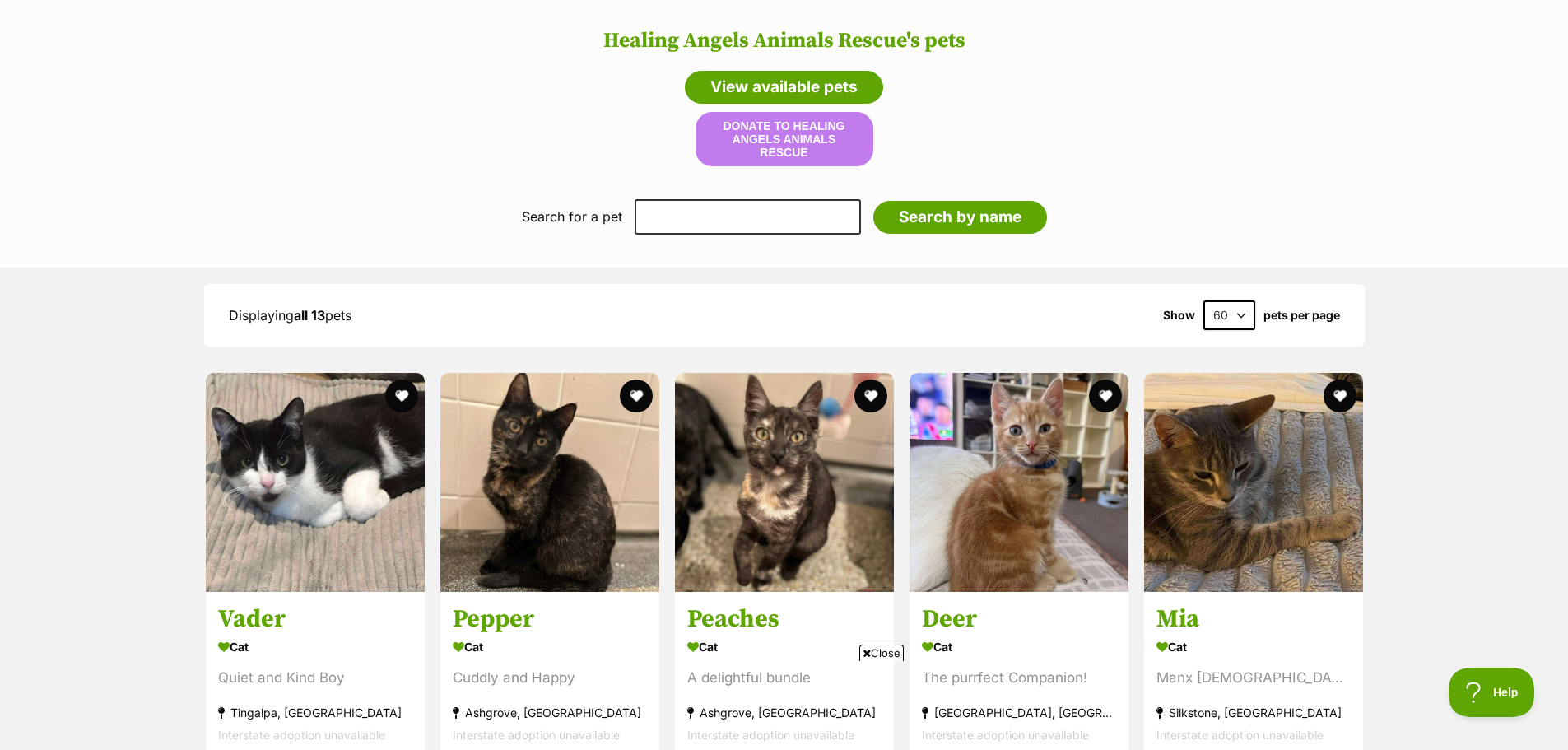
click at [1237, 300] on select "60 120" at bounding box center [1230, 315] width 52 height 30
select select "120"
click at [1204, 300] on select "60 120" at bounding box center [1230, 315] width 52 height 30
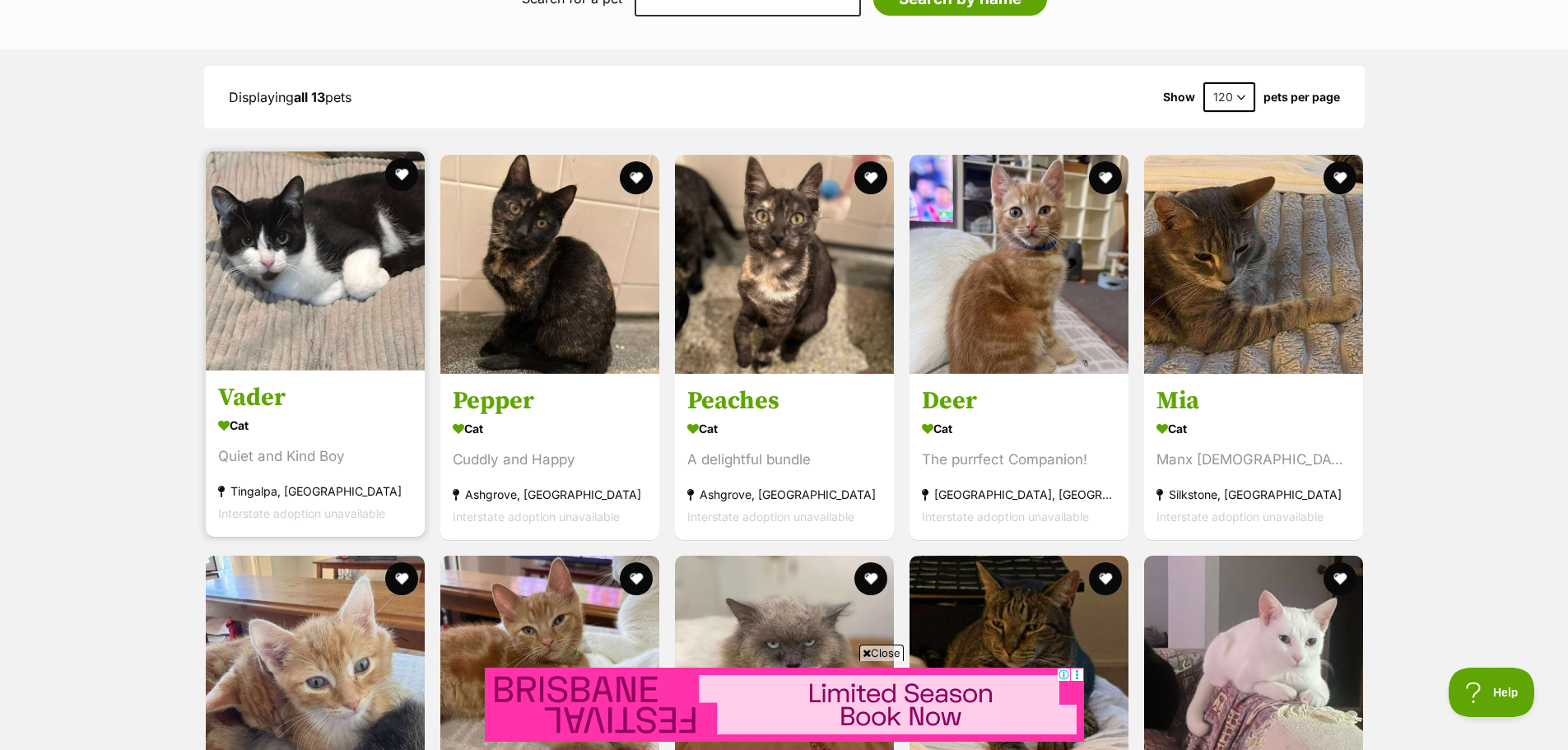
scroll to position [1564, 0]
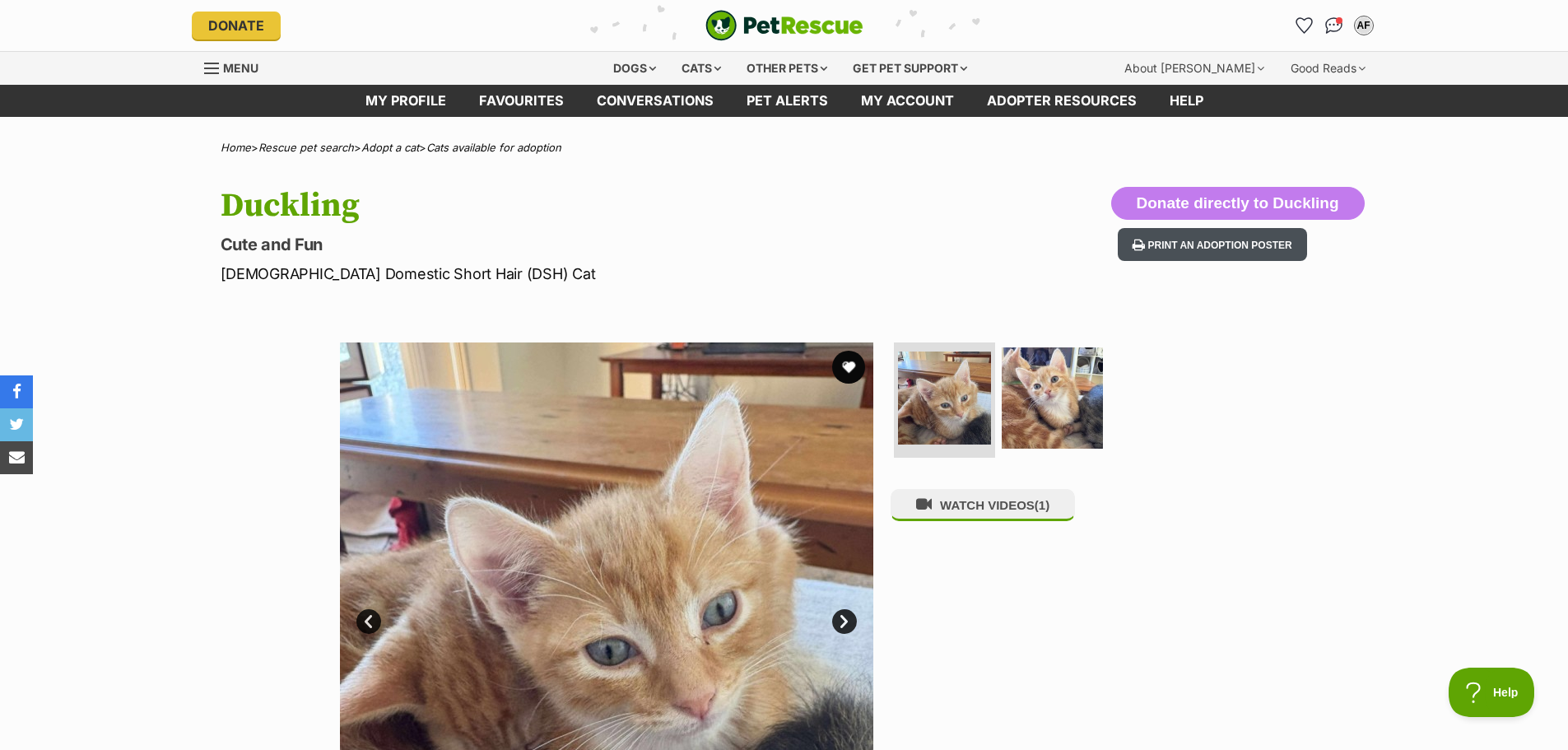
click at [1188, 243] on button "Print an adoption poster" at bounding box center [1212, 244] width 189 height 34
